Goal: Information Seeking & Learning: Learn about a topic

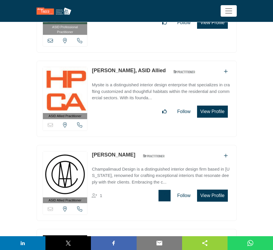
scroll to position [6665, 0]
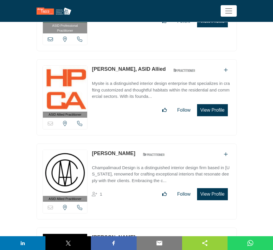
click at [214, 188] on button "View Profile" at bounding box center [212, 194] width 30 height 12
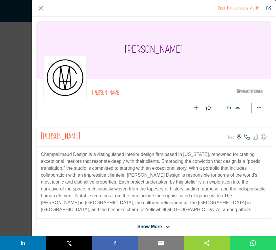
drag, startPoint x: 199, startPoint y: 51, endPoint x: 106, endPoint y: 53, distance: 93.1
click at [106, 53] on div "[PERSON_NAME]" at bounding box center [154, 50] width 234 height 57
copy h1 "[PERSON_NAME]"
click at [41, 9] on button "Close" at bounding box center [40, 8] width 9 height 9
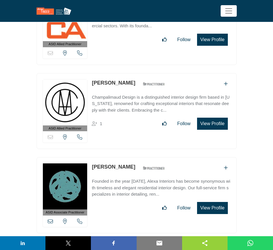
scroll to position [6809, 0]
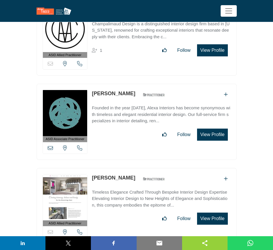
click at [209, 212] on button "View Profile" at bounding box center [212, 218] width 30 height 12
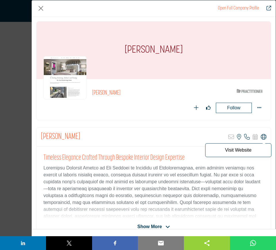
click at [261, 137] on icon "Company Data Modal" at bounding box center [263, 137] width 6 height 6
click at [39, 9] on button "Close" at bounding box center [40, 8] width 9 height 9
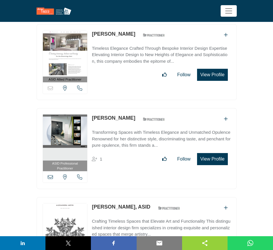
scroll to position [7061, 0]
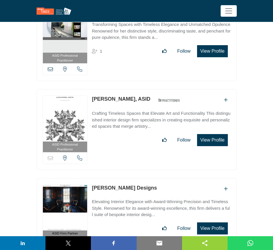
click at [211, 134] on button "View Profile" at bounding box center [212, 140] width 30 height 12
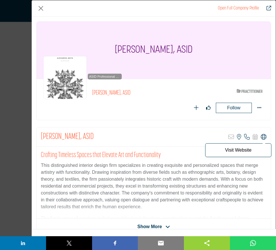
click at [260, 135] on icon "Company Data Modal" at bounding box center [263, 137] width 6 height 6
drag, startPoint x: 40, startPoint y: 7, endPoint x: 160, endPoint y: 109, distance: 157.2
click at [40, 7] on button "Close" at bounding box center [40, 8] width 9 height 9
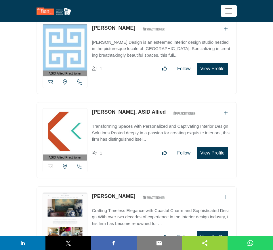
scroll to position [7312, 0]
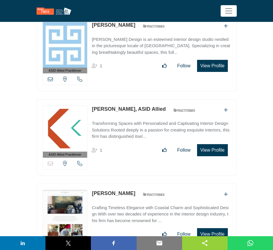
click at [212, 144] on button "View Profile" at bounding box center [212, 150] width 30 height 12
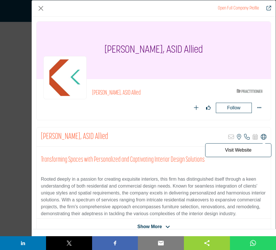
click at [260, 138] on icon "Company Data Modal" at bounding box center [263, 137] width 6 height 6
click at [260, 136] on icon "Company Data Modal" at bounding box center [263, 137] width 6 height 6
click at [41, 7] on button "Close" at bounding box center [40, 8] width 9 height 9
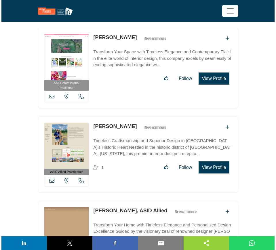
scroll to position [7564, 0]
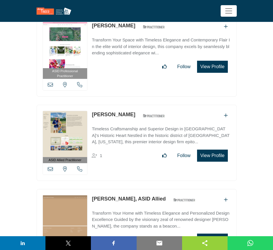
click at [206, 233] on button "View Profile" at bounding box center [212, 239] width 30 height 12
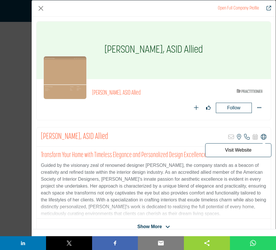
click at [261, 134] on icon "Company Data Modal" at bounding box center [263, 137] width 6 height 6
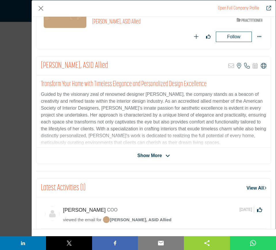
scroll to position [72, 0]
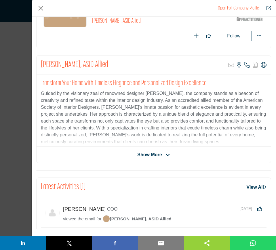
click at [156, 155] on span "Show More" at bounding box center [149, 154] width 24 height 7
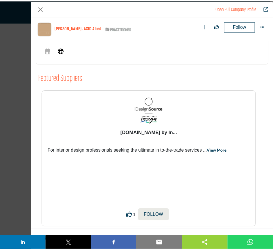
scroll to position [618, 0]
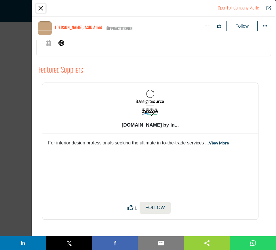
drag, startPoint x: 40, startPoint y: 9, endPoint x: 49, endPoint y: 43, distance: 36.0
click at [40, 9] on button "Close" at bounding box center [40, 8] width 9 height 9
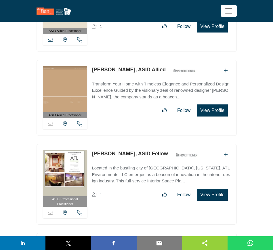
scroll to position [7743, 0]
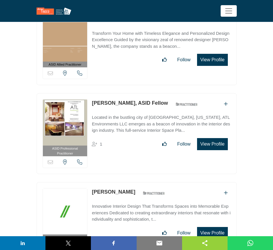
click at [215, 138] on button "View Profile" at bounding box center [212, 144] width 30 height 12
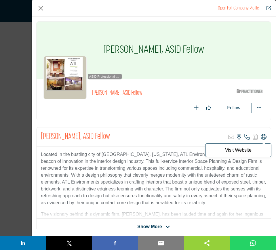
click at [262, 137] on icon "Company Data Modal" at bounding box center [263, 137] width 6 height 6
click at [39, 6] on button "Close" at bounding box center [40, 8] width 9 height 9
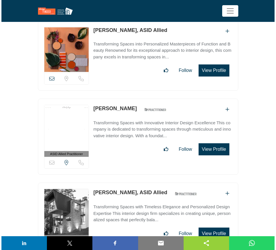
scroll to position [9108, 0]
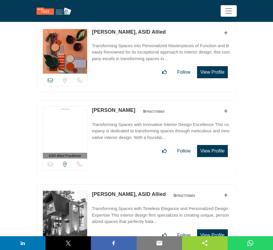
click at [216, 145] on button "View Profile" at bounding box center [212, 151] width 30 height 12
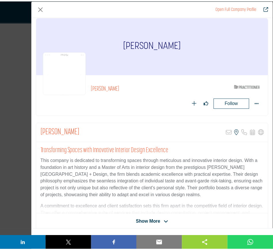
scroll to position [0, 0]
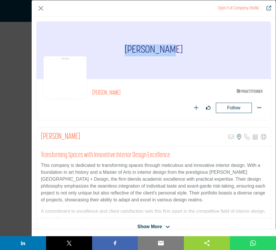
drag, startPoint x: 176, startPoint y: 54, endPoint x: 121, endPoint y: 53, distance: 54.3
click at [121, 53] on div "[PERSON_NAME]" at bounding box center [154, 50] width 234 height 57
copy h1 "[PERSON_NAME]"
drag, startPoint x: 41, startPoint y: 8, endPoint x: 94, endPoint y: 51, distance: 68.5
click at [41, 8] on button "Close" at bounding box center [40, 8] width 9 height 9
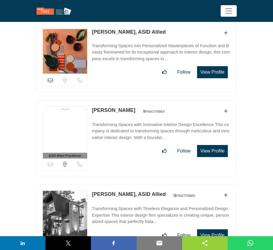
click at [213, 229] on button "View Profile" at bounding box center [212, 235] width 30 height 12
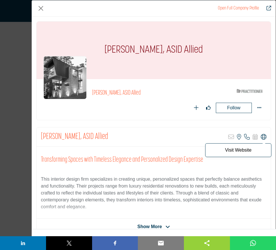
click at [262, 136] on icon "Company Data Modal" at bounding box center [263, 137] width 6 height 6
click at [41, 8] on button "Close" at bounding box center [40, 8] width 9 height 9
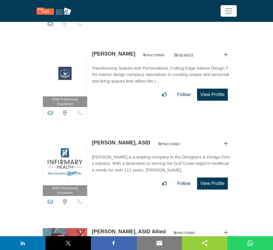
scroll to position [9468, 0]
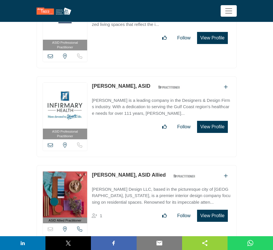
click at [215, 210] on button "View Profile" at bounding box center [212, 216] width 30 height 12
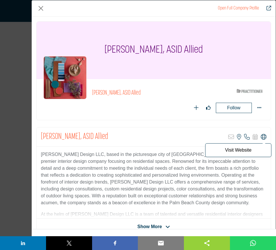
click at [260, 135] on icon "Company Data Modal" at bounding box center [263, 137] width 6 height 6
click at [39, 9] on button "Close" at bounding box center [40, 8] width 9 height 9
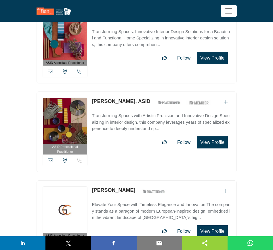
scroll to position [9935, 0]
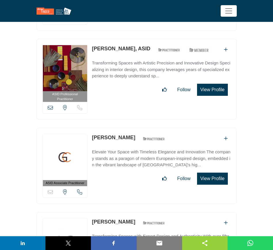
click at [208, 172] on button "View Profile" at bounding box center [212, 178] width 30 height 12
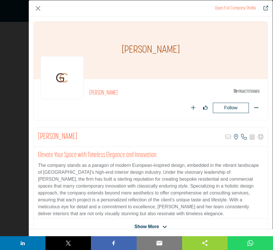
click at [110, 54] on div "[PERSON_NAME]" at bounding box center [151, 50] width 234 height 57
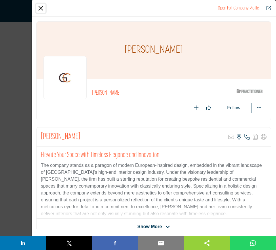
click at [41, 9] on button "Close" at bounding box center [40, 8] width 9 height 9
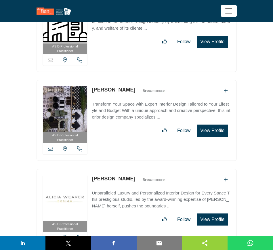
scroll to position [10294, 0]
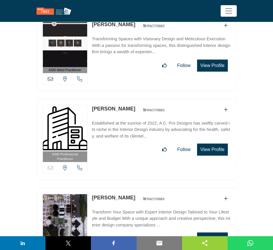
click at [210, 143] on button "View Profile" at bounding box center [212, 149] width 30 height 12
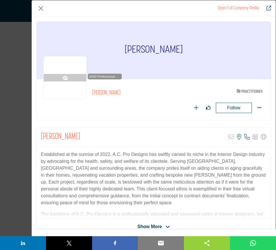
drag, startPoint x: 191, startPoint y: 57, endPoint x: 104, endPoint y: 56, distance: 87.4
click at [104, 56] on div "[PERSON_NAME] ASID Professional Practitioner ASID Professional Practitioners ha…" at bounding box center [153, 70] width 235 height 99
click at [128, 47] on h1 "[PERSON_NAME]" at bounding box center [153, 50] width 58 height 57
drag, startPoint x: 127, startPoint y: 46, endPoint x: 187, endPoint y: 46, distance: 59.8
click at [187, 46] on div "[PERSON_NAME]" at bounding box center [154, 50] width 234 height 57
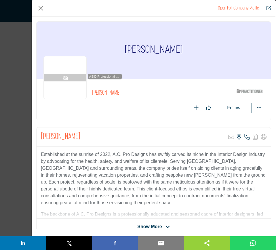
copy h1 "[PERSON_NAME]"
click at [42, 8] on button "Close" at bounding box center [40, 8] width 9 height 9
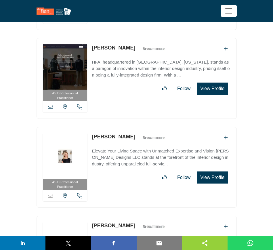
scroll to position [10653, 0]
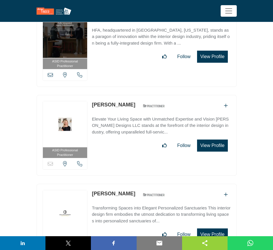
drag, startPoint x: 212, startPoint y: 110, endPoint x: 193, endPoint y: 111, distance: 19.0
click at [212, 139] on button "View Profile" at bounding box center [212, 145] width 30 height 12
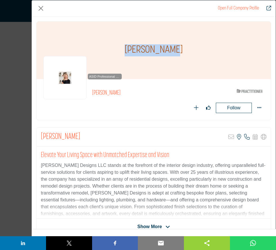
drag, startPoint x: 180, startPoint y: 54, endPoint x: 124, endPoint y: 52, distance: 55.8
click at [124, 52] on div "[PERSON_NAME]" at bounding box center [154, 50] width 234 height 57
copy h1 "[PERSON_NAME]"
click at [40, 9] on button "Close" at bounding box center [40, 8] width 9 height 9
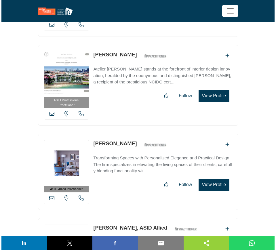
scroll to position [10977, 0]
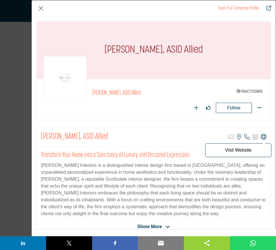
click at [261, 136] on icon "Company Data Modal" at bounding box center [263, 137] width 6 height 6
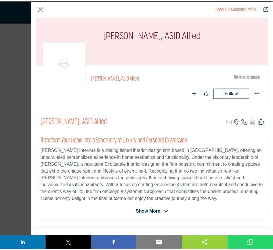
scroll to position [0, 0]
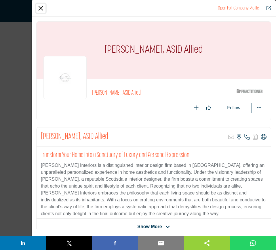
click at [43, 8] on button "Close" at bounding box center [40, 8] width 9 height 9
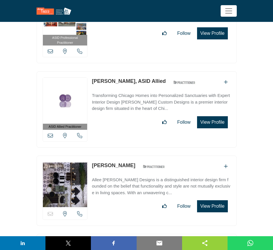
scroll to position [11300, 0]
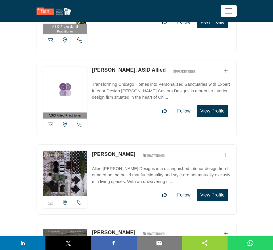
click at [214, 189] on button "View Profile" at bounding box center [212, 195] width 30 height 12
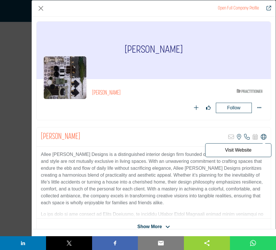
click at [260, 137] on icon "Company Data Modal" at bounding box center [263, 137] width 6 height 6
click at [40, 7] on button "Close" at bounding box center [40, 8] width 9 height 9
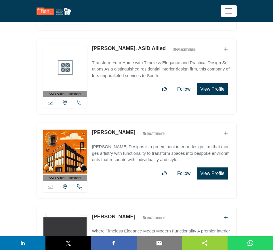
scroll to position [12091, 0]
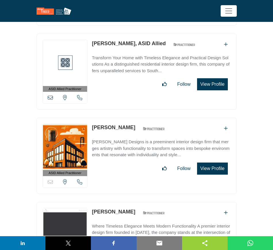
click at [213, 162] on button "View Profile" at bounding box center [212, 168] width 30 height 12
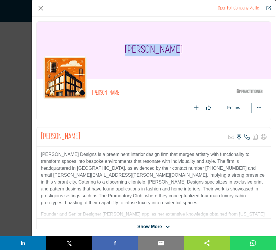
drag, startPoint x: 189, startPoint y: 53, endPoint x: 114, endPoint y: 51, distance: 74.8
click at [114, 51] on div "[PERSON_NAME]" at bounding box center [154, 50] width 234 height 57
copy h1 "[PERSON_NAME]"
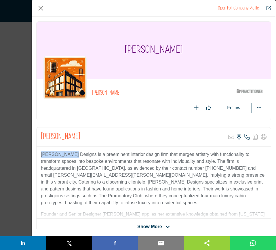
drag, startPoint x: 41, startPoint y: 154, endPoint x: 74, endPoint y: 152, distance: 32.5
click at [74, 152] on p "[PERSON_NAME] Designs is a preeminent interior design firm that merges artistry…" at bounding box center [153, 178] width 225 height 55
copy p "[PERSON_NAME] Designs"
click at [41, 7] on button "Close" at bounding box center [40, 8] width 9 height 9
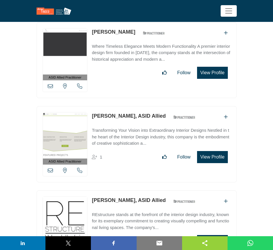
scroll to position [12342, 0]
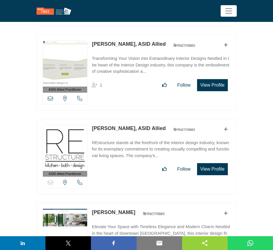
click at [215, 163] on button "View Profile" at bounding box center [212, 169] width 30 height 12
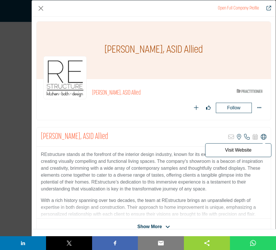
click at [260, 138] on icon "Company Data Modal" at bounding box center [263, 137] width 6 height 6
click at [41, 9] on button "Close" at bounding box center [40, 8] width 9 height 9
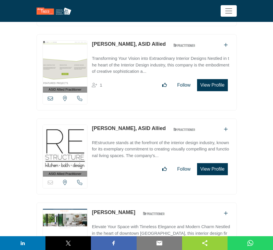
scroll to position [12450, 0]
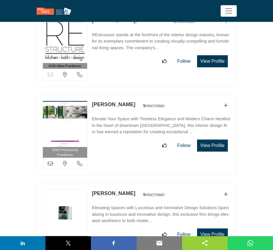
click at [212, 228] on button "View Profile" at bounding box center [212, 234] width 30 height 12
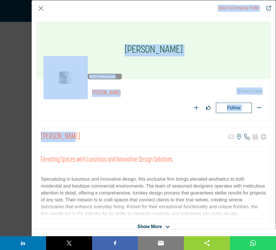
drag, startPoint x: 73, startPoint y: 139, endPoint x: 26, endPoint y: 136, distance: 46.7
click at [26, 136] on div "Open Full Company Profile [PERSON_NAME] ASID Qualified Practitioner who validat…" at bounding box center [138, 125] width 276 height 250
click at [106, 136] on div "[PERSON_NAME] Sorry, but this listing is on a subscription plan which does not …" at bounding box center [154, 136] width 234 height 19
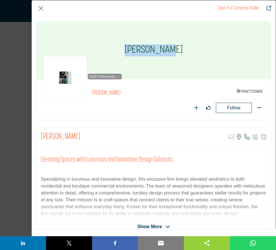
drag, startPoint x: 175, startPoint y: 47, endPoint x: 125, endPoint y: 49, distance: 50.3
click at [125, 49] on div "[PERSON_NAME]" at bounding box center [154, 50] width 234 height 57
copy h1 "[PERSON_NAME]"
drag, startPoint x: 41, startPoint y: 7, endPoint x: 85, endPoint y: 85, distance: 88.9
click at [41, 7] on button "Close" at bounding box center [40, 8] width 9 height 9
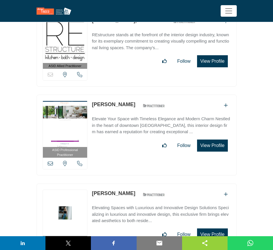
scroll to position [12558, 0]
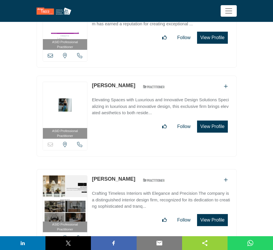
click at [211, 214] on button "View Profile" at bounding box center [212, 220] width 30 height 12
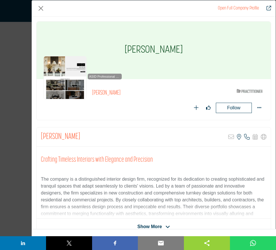
drag, startPoint x: 183, startPoint y: 49, endPoint x: 120, endPoint y: 46, distance: 62.5
click at [120, 46] on div "[PERSON_NAME]" at bounding box center [154, 50] width 234 height 57
copy h1 "[PERSON_NAME]"
click at [39, 8] on button "Close" at bounding box center [40, 8] width 9 height 9
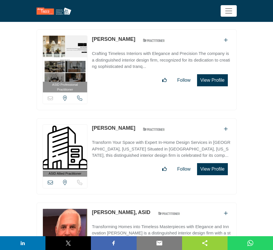
scroll to position [12737, 0]
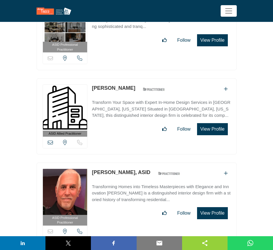
click at [208, 207] on button "View Profile" at bounding box center [212, 213] width 30 height 12
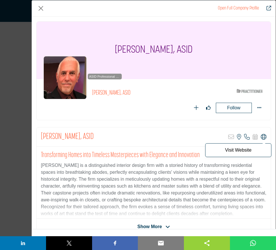
click at [261, 137] on icon "Company Data Modal" at bounding box center [263, 137] width 6 height 6
click at [39, 9] on button "Close" at bounding box center [40, 8] width 9 height 9
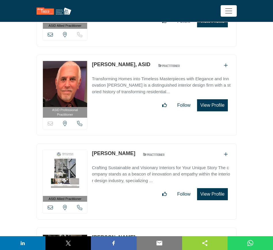
scroll to position [12917, 0]
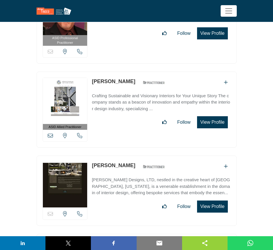
click at [218, 200] on button "View Profile" at bounding box center [212, 206] width 30 height 12
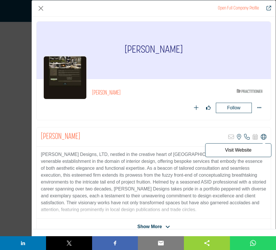
click at [260, 135] on icon "Company Data Modal" at bounding box center [263, 137] width 6 height 6
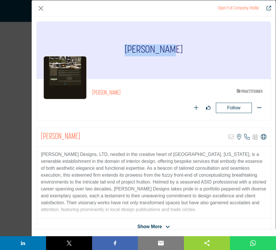
drag, startPoint x: 180, startPoint y: 54, endPoint x: 129, endPoint y: 47, distance: 51.3
click at [129, 47] on div "[PERSON_NAME]" at bounding box center [154, 50] width 234 height 57
copy h1 "[PERSON_NAME]"
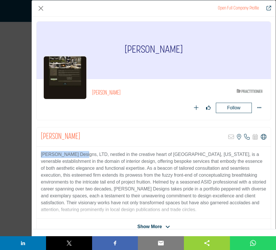
drag, startPoint x: 41, startPoint y: 153, endPoint x: 81, endPoint y: 151, distance: 40.6
click at [81, 151] on div "[PERSON_NAME] Designs, LTD, nestled in the creative heart of [GEOGRAPHIC_DATA],…" at bounding box center [154, 183] width 234 height 72
copy p "[PERSON_NAME] Designs, LTD"
click at [43, 9] on button "Close" at bounding box center [40, 8] width 9 height 9
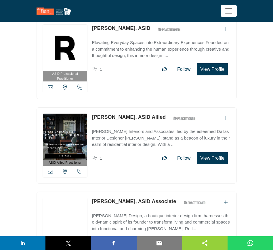
scroll to position [13133, 0]
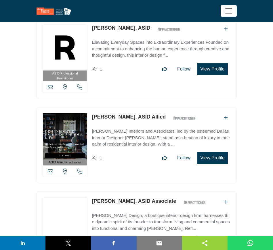
click at [219, 236] on button "View Profile" at bounding box center [212, 242] width 30 height 12
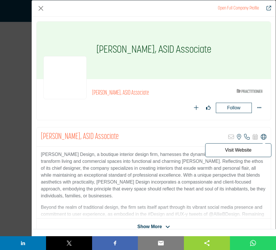
click at [261, 135] on icon "Company Data Modal" at bounding box center [263, 137] width 6 height 6
drag, startPoint x: 41, startPoint y: 9, endPoint x: 108, endPoint y: 126, distance: 134.8
click at [41, 10] on button "Close" at bounding box center [40, 8] width 9 height 9
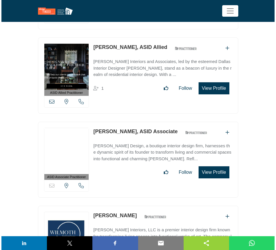
scroll to position [13204, 0]
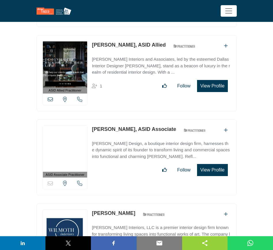
click at [214, 248] on button "View Profile" at bounding box center [212, 254] width 30 height 12
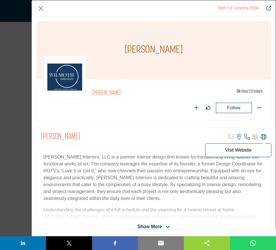
click at [260, 137] on icon "Company Data Modal" at bounding box center [263, 137] width 6 height 6
